Goal: Information Seeking & Learning: Learn about a topic

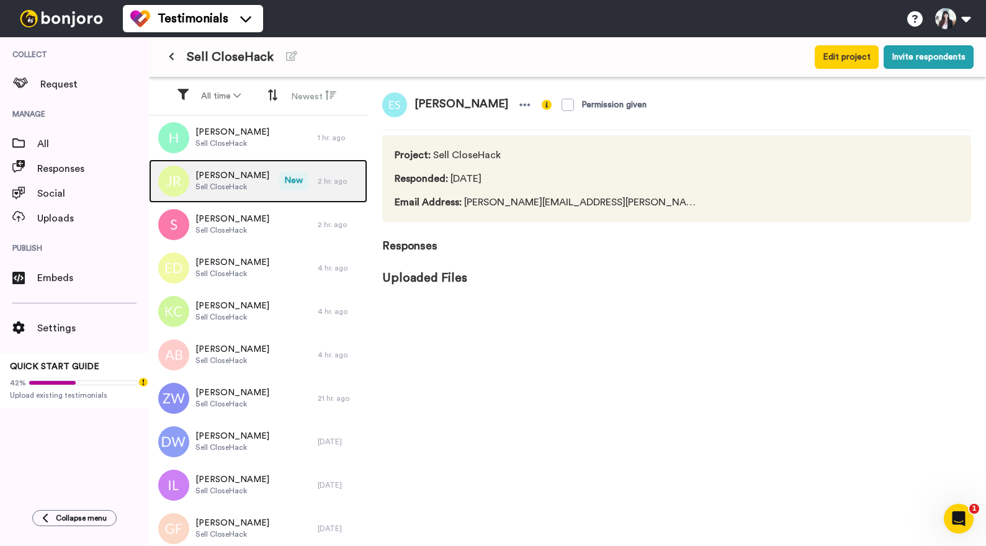
click at [224, 177] on span "[PERSON_NAME]" at bounding box center [232, 175] width 74 height 12
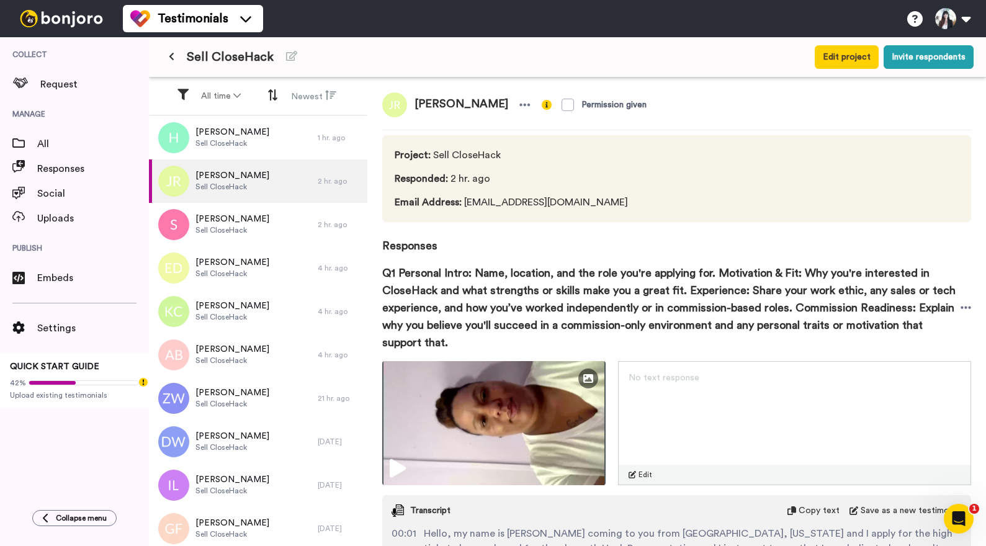
click at [426, 105] on span "[PERSON_NAME]" at bounding box center [461, 104] width 109 height 25
copy div "[PERSON_NAME]"
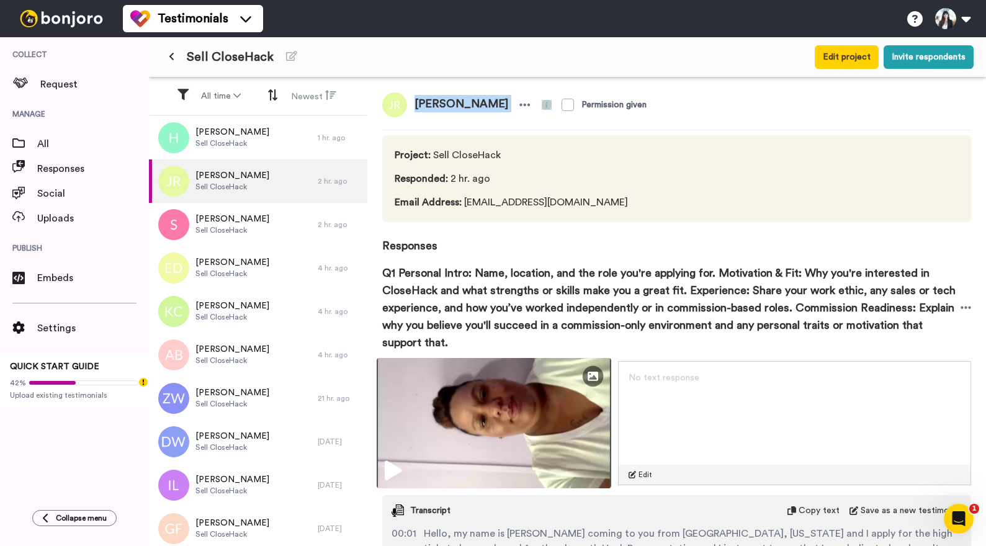
click at [490, 412] on img at bounding box center [494, 423] width 235 height 130
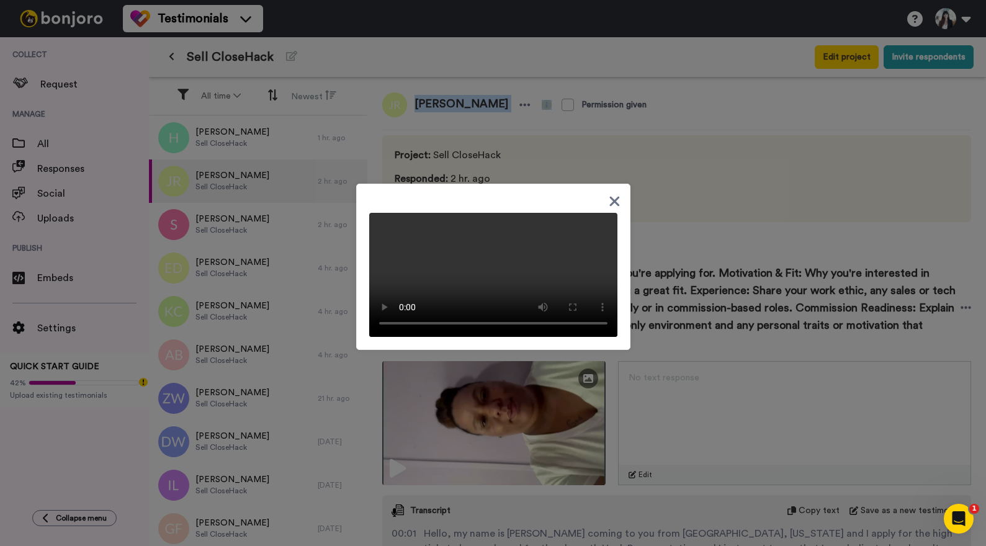
click at [509, 264] on video at bounding box center [493, 275] width 248 height 124
click at [609, 194] on icon at bounding box center [615, 202] width 12 height 16
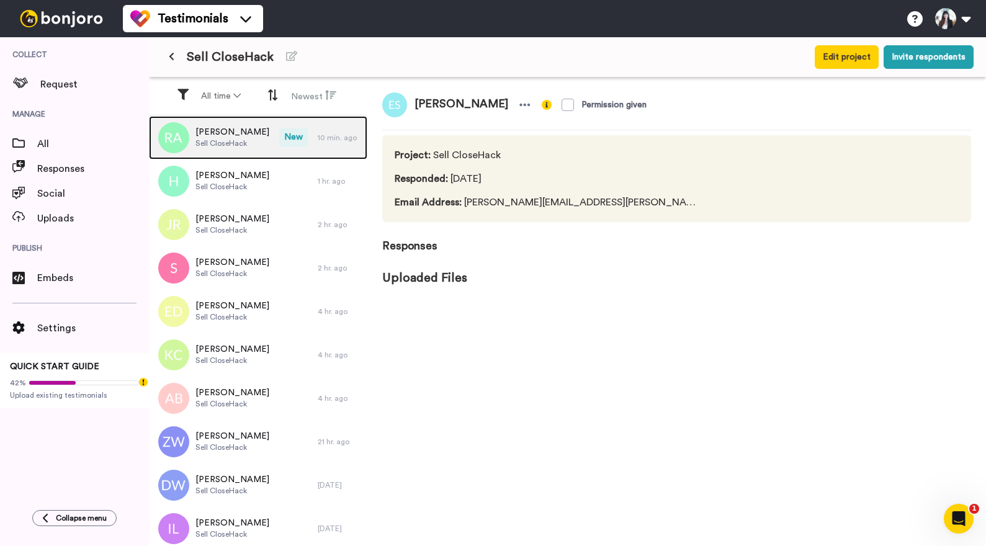
click at [230, 131] on span "[PERSON_NAME]" at bounding box center [232, 132] width 74 height 12
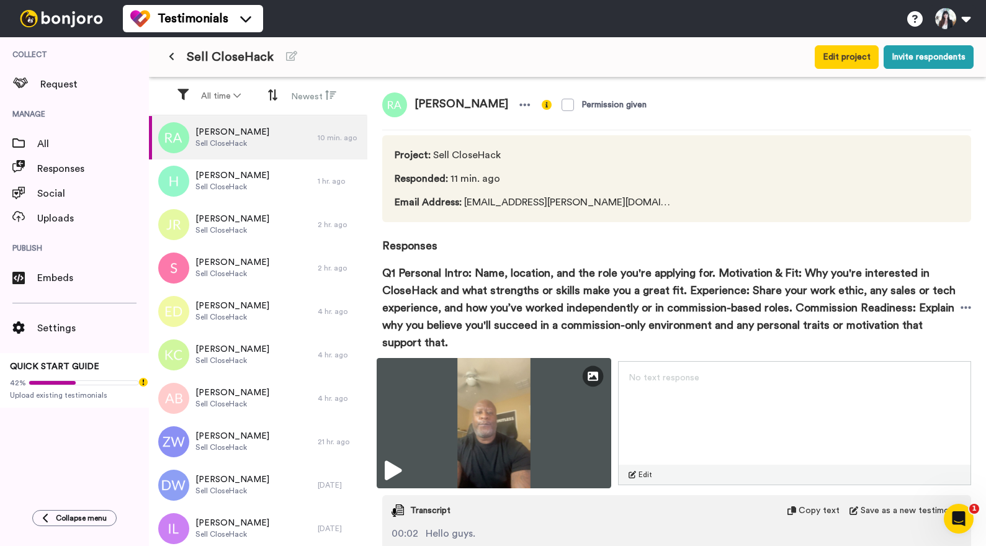
click at [514, 414] on img at bounding box center [494, 423] width 235 height 130
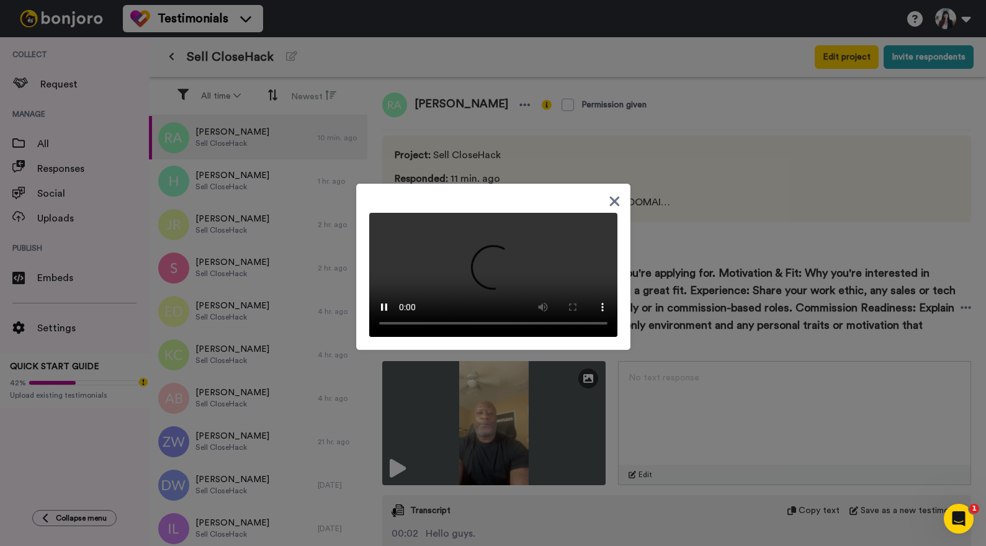
click at [657, 137] on div at bounding box center [493, 273] width 986 height 546
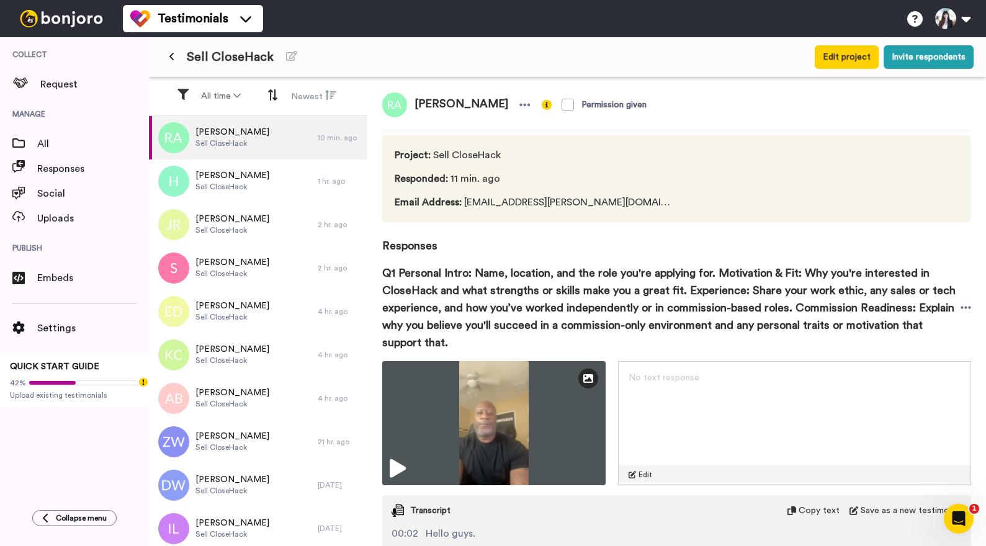
click at [441, 101] on span "Richard Ashmeade" at bounding box center [461, 104] width 109 height 25
copy div "Richard Ashmeade"
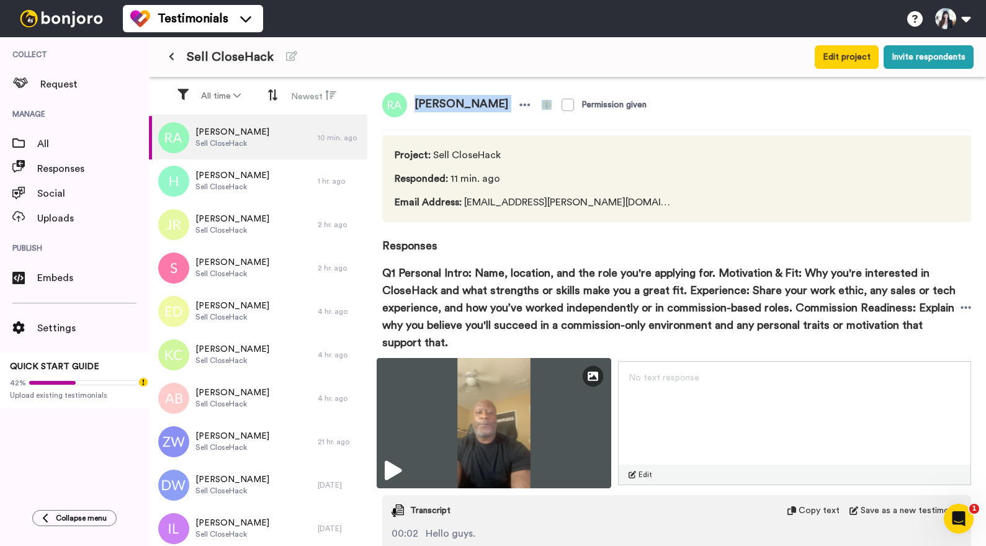
click at [567, 429] on img at bounding box center [494, 423] width 235 height 130
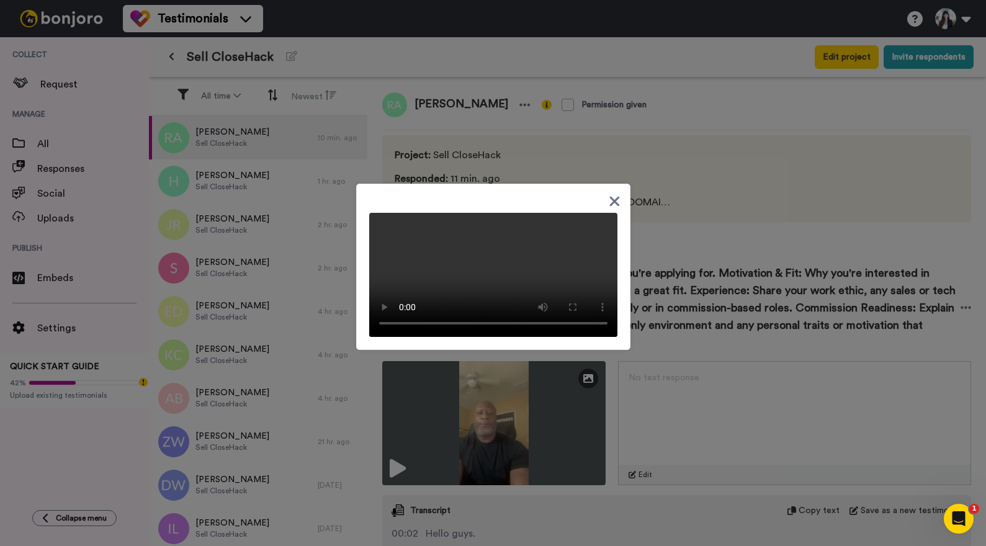
click at [612, 197] on icon at bounding box center [614, 202] width 10 height 10
